Goal: Navigation & Orientation: Understand site structure

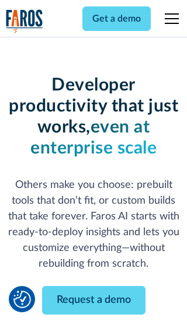
scroll to position [140, 0]
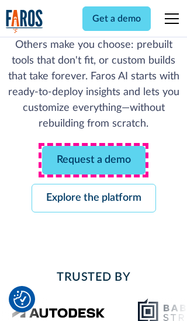
click at [94, 160] on link "Request a demo" at bounding box center [93, 160] width 103 height 29
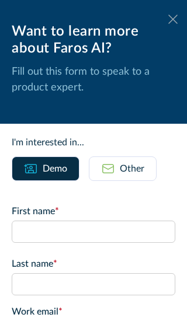
click at [173, 19] on icon at bounding box center [172, 19] width 9 height 9
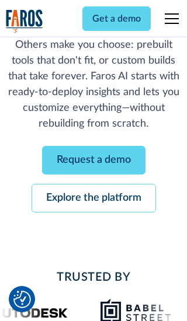
scroll to position [178, 0]
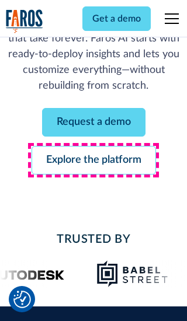
click at [94, 160] on link "Explore the platform" at bounding box center [94, 160] width 124 height 29
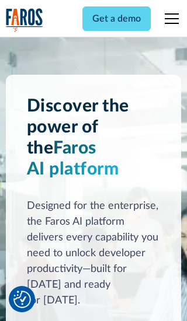
scroll to position [8779, 0]
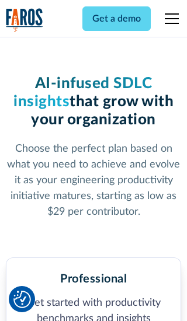
scroll to position [1811, 0]
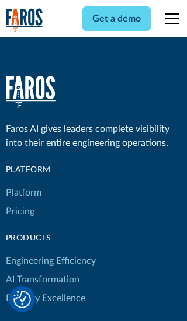
click at [23, 184] on link "Platform" at bounding box center [24, 193] width 36 height 19
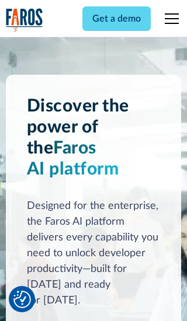
scroll to position [9154, 0]
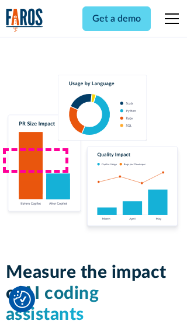
scroll to position [7225, 0]
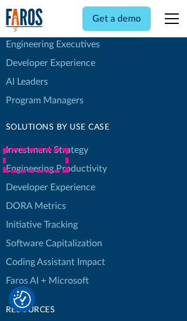
click at [35, 197] on link "DORA Metrics" at bounding box center [36, 206] width 60 height 19
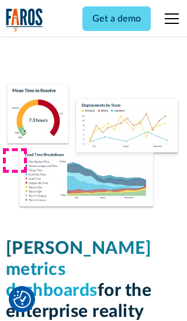
scroll to position [5117, 0]
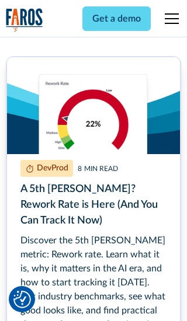
scroll to position [5291, 0]
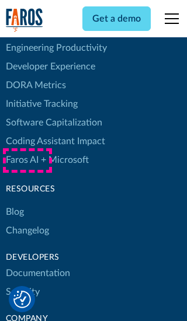
click at [27, 222] on link "Changelog" at bounding box center [27, 231] width 43 height 19
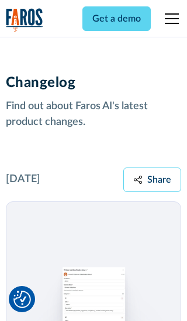
scroll to position [14117, 0]
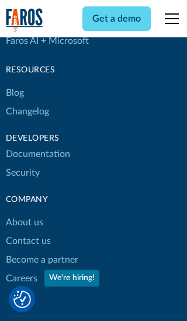
click at [24, 213] on link "About us" at bounding box center [24, 222] width 37 height 19
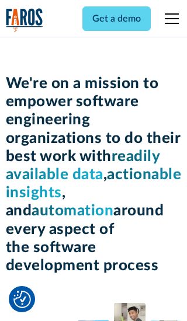
scroll to position [4030, 0]
